Goal: Obtain resource: Obtain resource

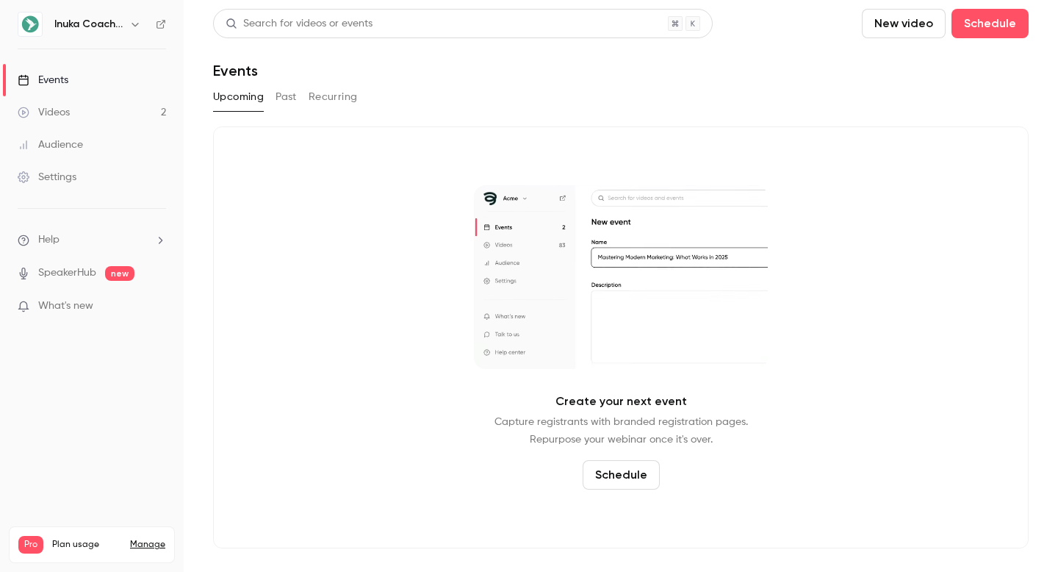
click at [82, 109] on link "Videos 2" at bounding box center [92, 112] width 184 height 32
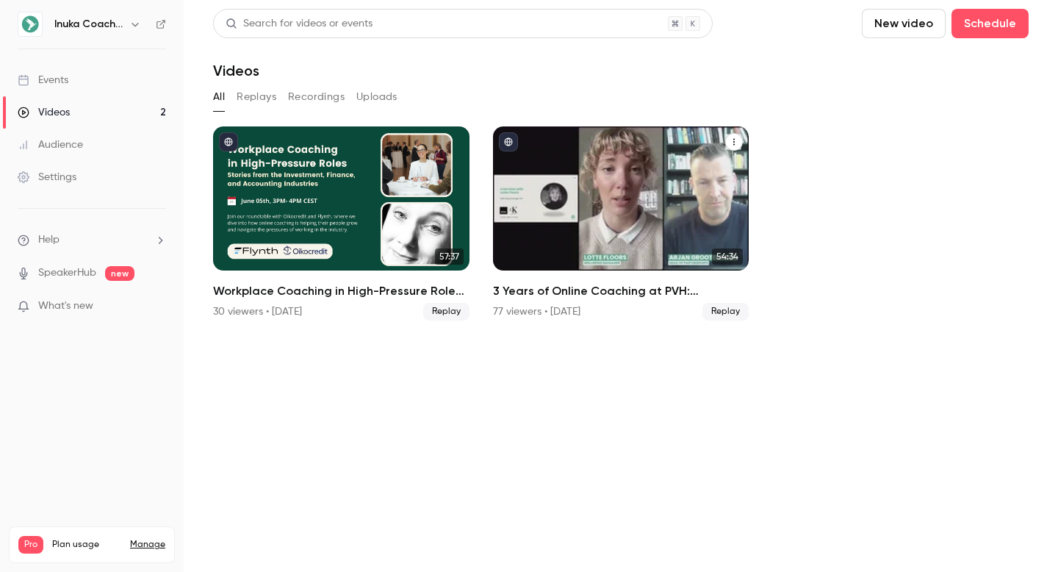
click at [636, 292] on h2 "3 Years of Online Coaching at PVH: Advantages, challenges, and lessons" at bounding box center [621, 291] width 256 height 18
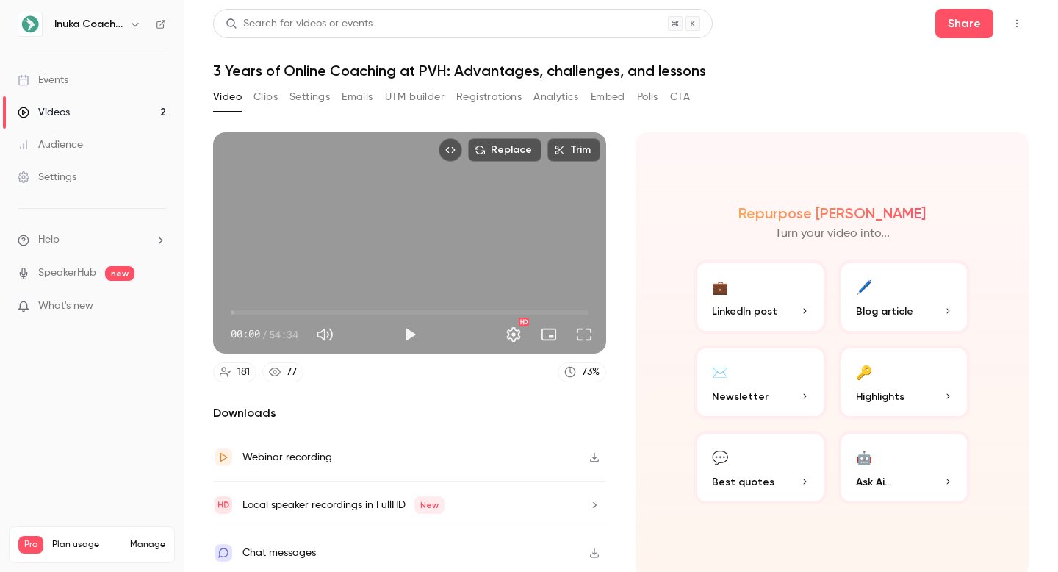
scroll to position [4, 0]
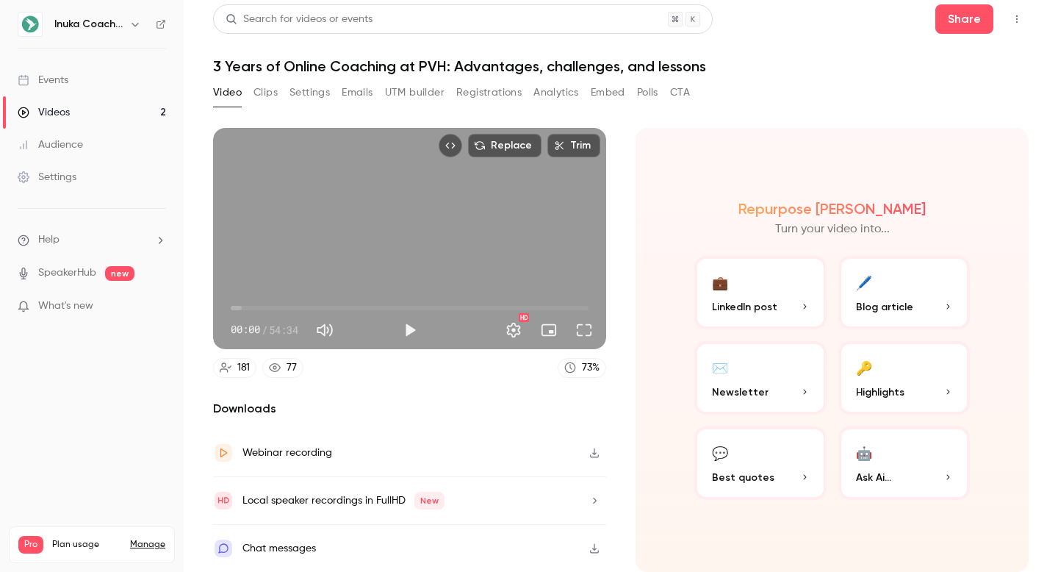
click at [941, 306] on p "Blog article" at bounding box center [904, 306] width 97 height 15
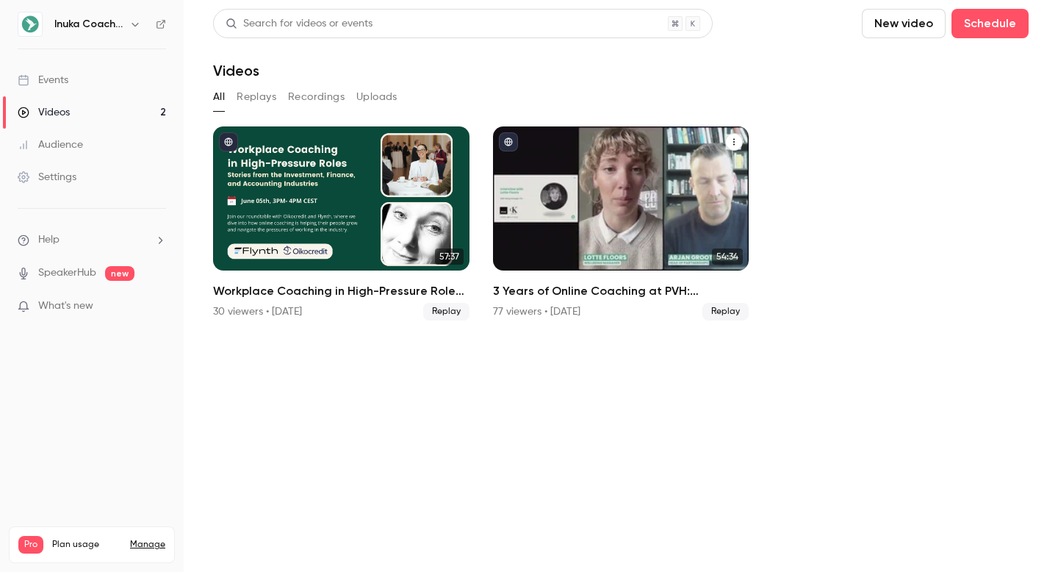
click at [642, 290] on h2 "3 Years of Online Coaching at PVH: Advantages, challenges, and lessons" at bounding box center [621, 291] width 256 height 18
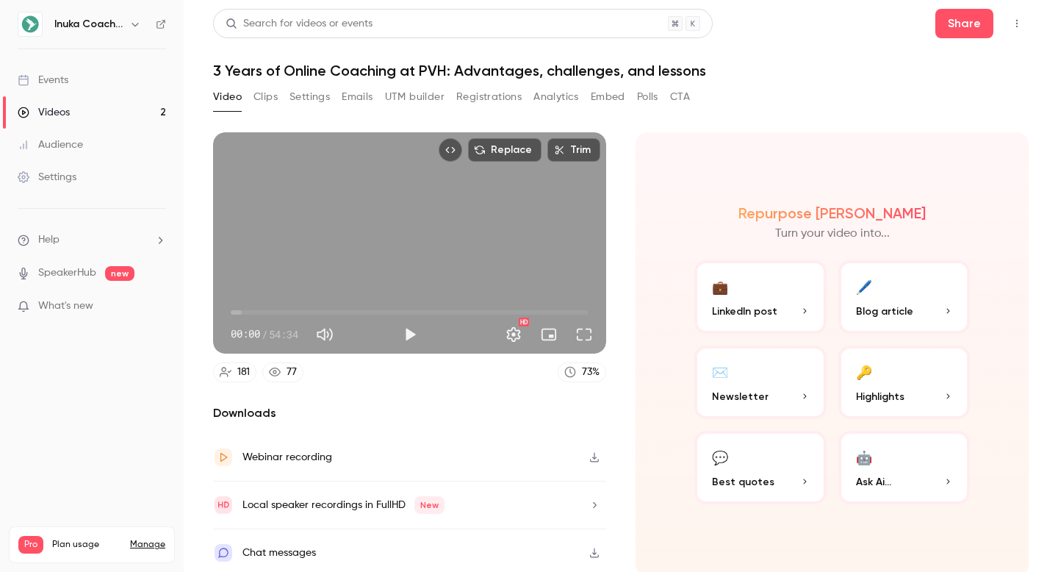
click at [908, 301] on button "🖊️ Blog article" at bounding box center [904, 296] width 132 height 73
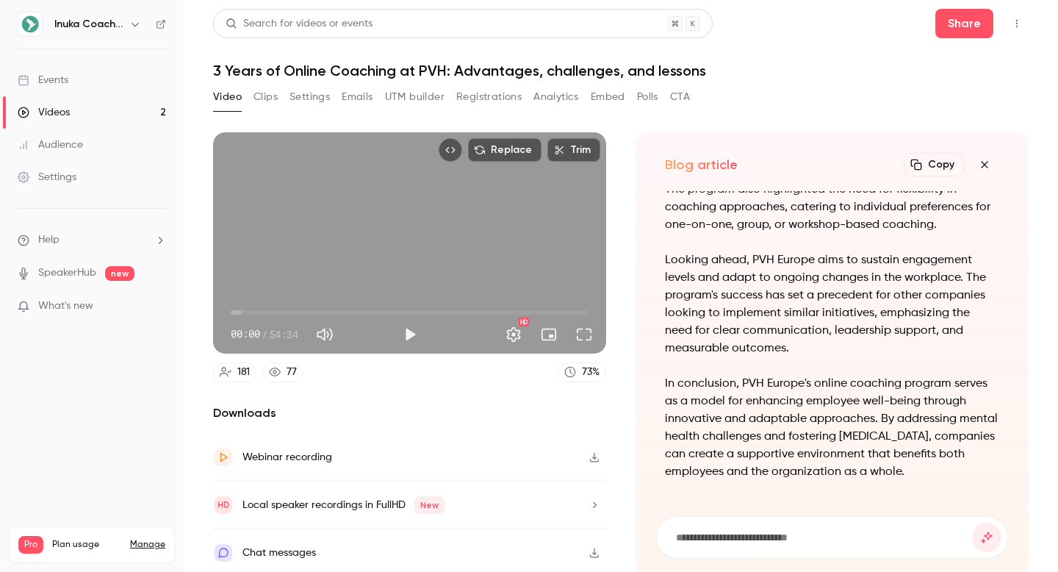
scroll to position [4, 0]
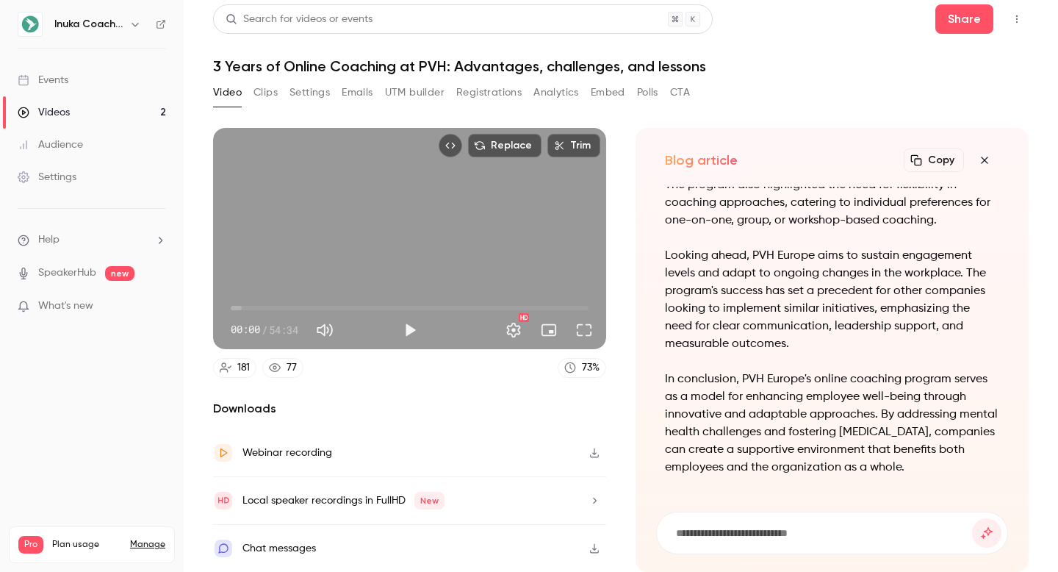
click at [939, 165] on button "Copy" at bounding box center [934, 160] width 60 height 24
click at [79, 110] on link "Videos 2" at bounding box center [92, 112] width 184 height 32
